Goal: Navigation & Orientation: Find specific page/section

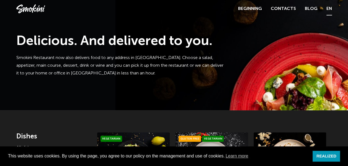
click at [331, 9] on link "EN" at bounding box center [329, 9] width 6 height 8
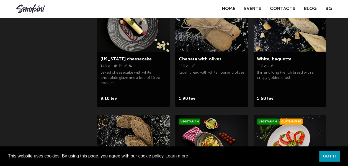
scroll to position [636, 0]
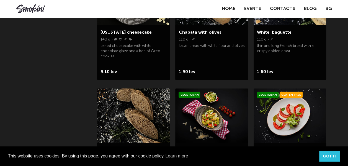
click at [334, 158] on link "GOT IT" at bounding box center [329, 156] width 21 height 11
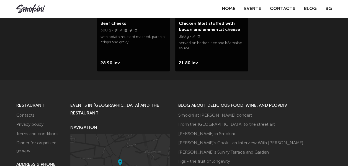
scroll to position [1023, 0]
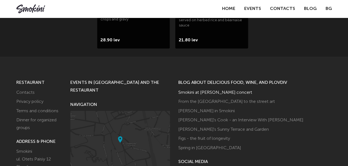
click at [207, 91] on link "Smokini at [PERSON_NAME] concert" at bounding box center [215, 93] width 74 height 4
